Goal: Book appointment/travel/reservation

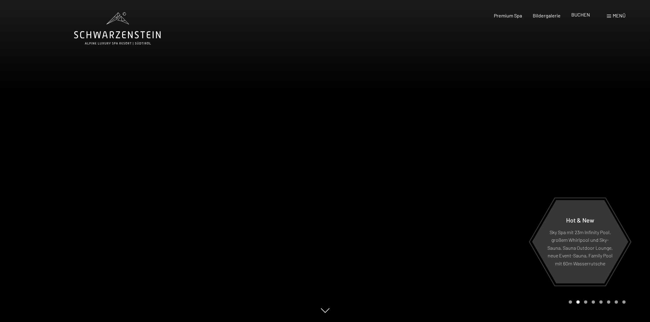
click at [579, 17] on span "BUCHEN" at bounding box center [580, 15] width 19 height 6
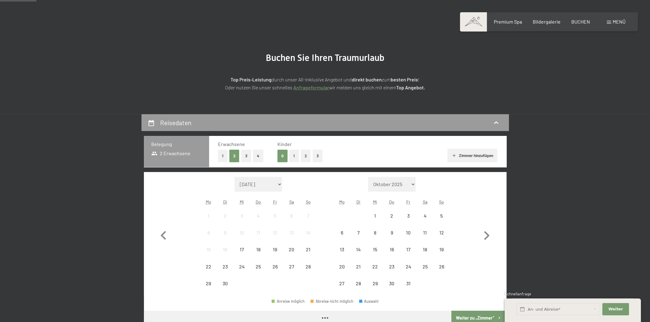
scroll to position [46, 0]
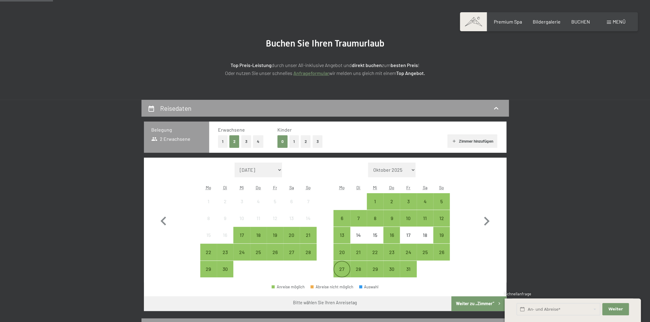
click at [344, 268] on div "27" at bounding box center [341, 274] width 15 height 15
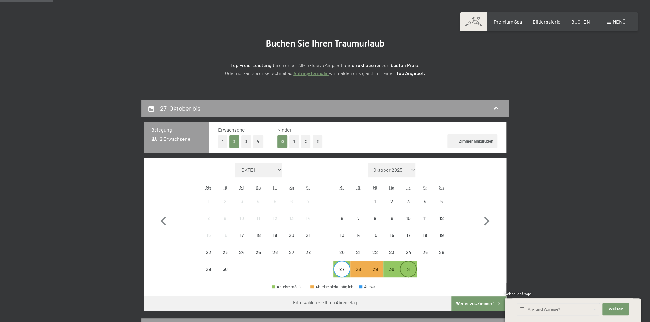
click at [407, 267] on div "31" at bounding box center [407, 274] width 15 height 15
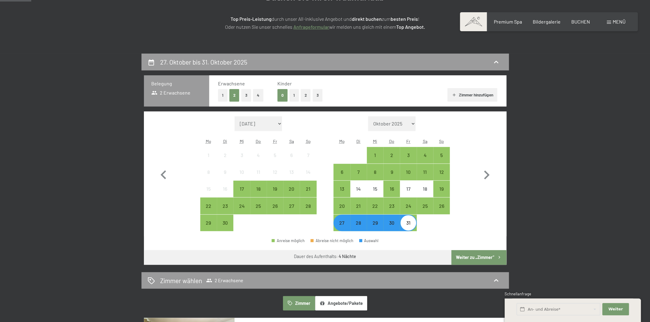
drag, startPoint x: 486, startPoint y: 254, endPoint x: 482, endPoint y: 258, distance: 5.6
click at [482, 258] on button "Weiter zu „Zimmer“" at bounding box center [478, 257] width 55 height 15
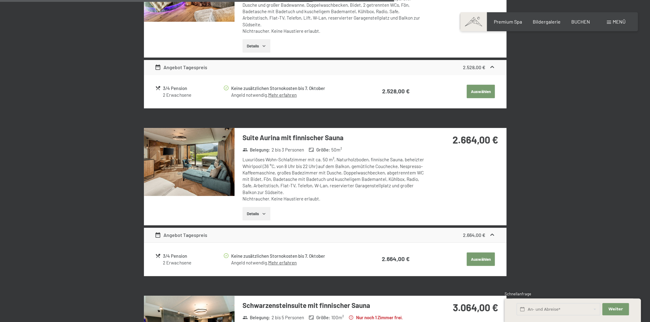
scroll to position [1119, 0]
